Goal: Task Accomplishment & Management: Complete application form

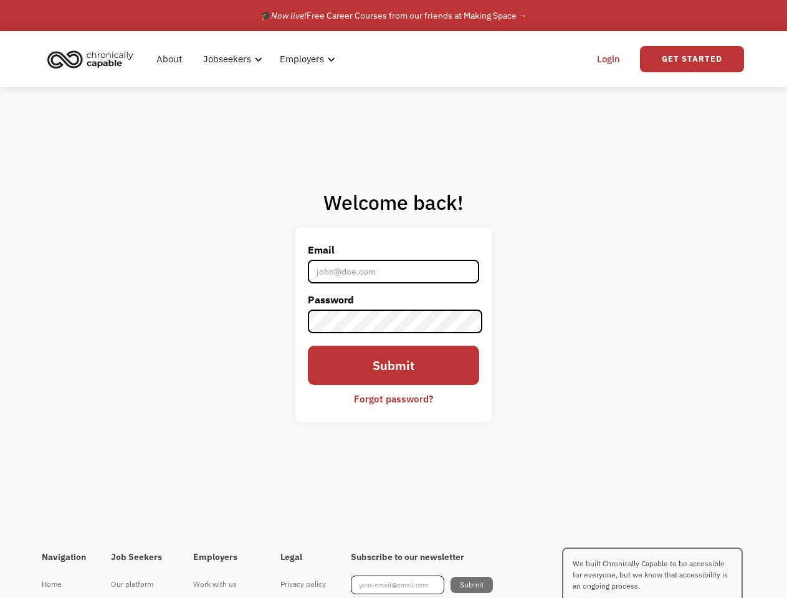
click at [393, 299] on label "Password" at bounding box center [394, 300] width 172 height 20
click at [247, 59] on div "Jobseekers" at bounding box center [228, 59] width 48 height 15
click at [230, 59] on div "Jobseekers" at bounding box center [228, 59] width 48 height 15
click at [305, 59] on div "Employers" at bounding box center [303, 59] width 44 height 15
click at [691, 59] on link "Get Started" at bounding box center [692, 59] width 104 height 26
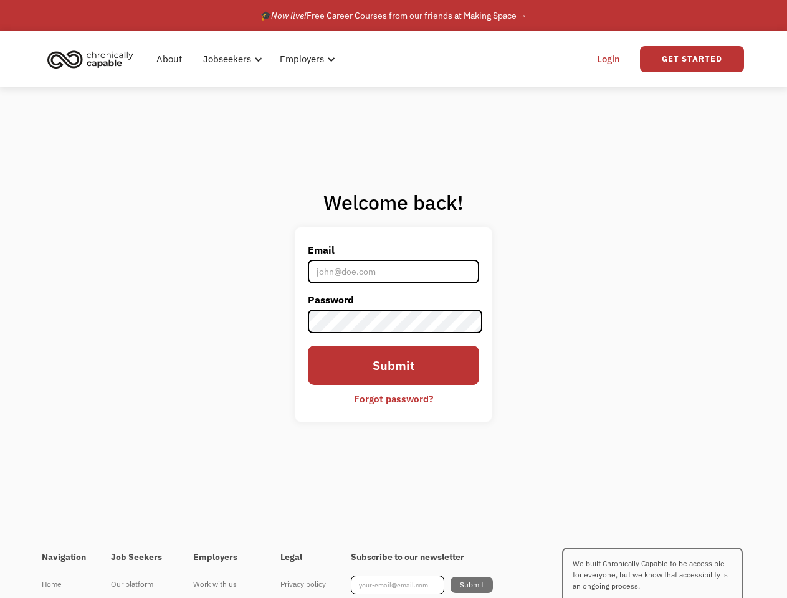
click at [0, 0] on div "I'm looking for work Join as a job seeker" at bounding box center [0, 0] width 0 height 0
click at [394, 399] on div "I'm looking for work Join as a job seeker" at bounding box center [261, 318] width 265 height 263
